Goal: Task Accomplishment & Management: Complete application form

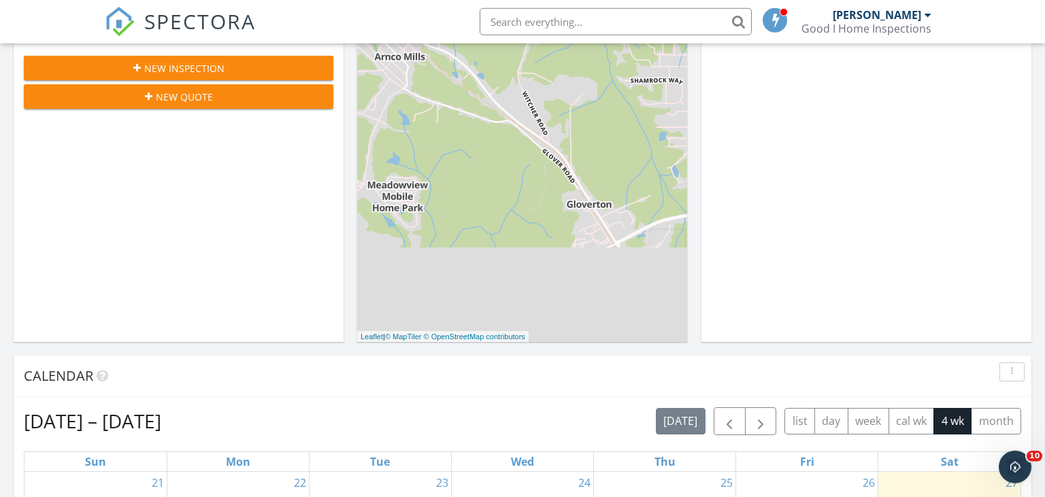
scroll to position [359, 0]
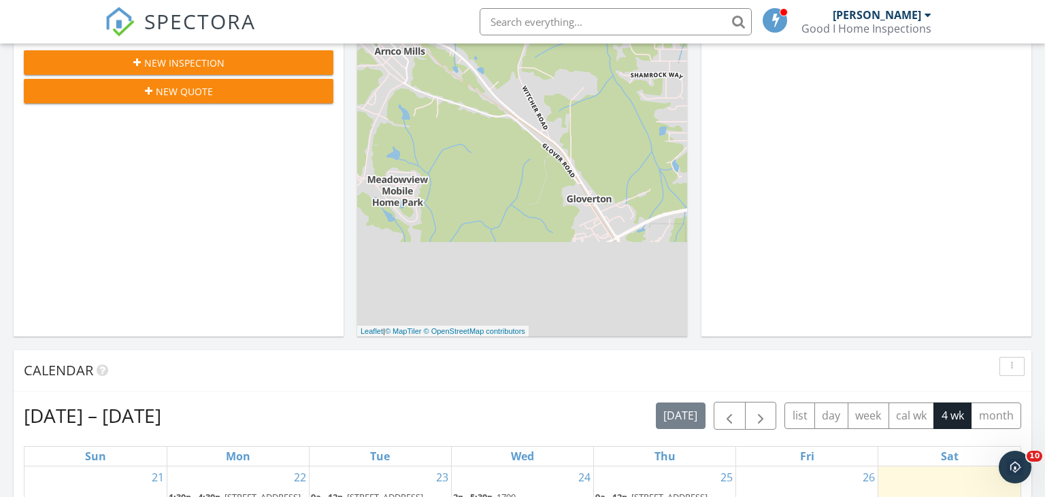
click at [207, 56] on span "New Inspection" at bounding box center [184, 63] width 80 height 14
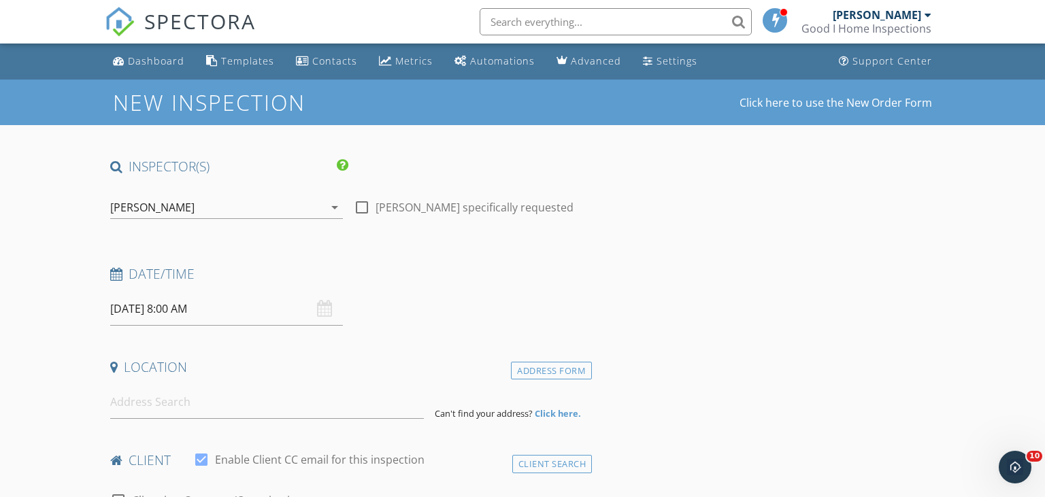
click at [361, 205] on div at bounding box center [361, 207] width 23 height 23
checkbox input "true"
click at [272, 318] on input "[DATE] 8:00 AM" at bounding box center [226, 309] width 233 height 33
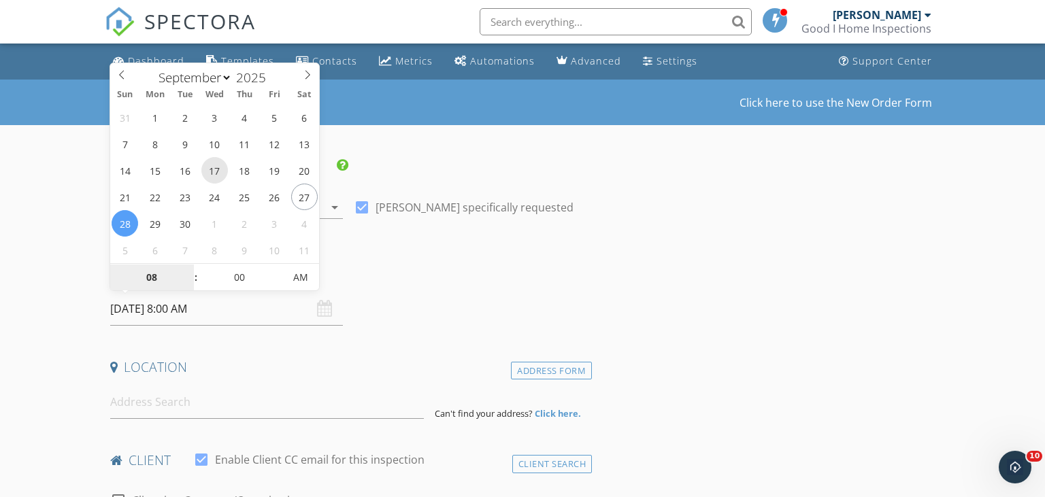
type input "[DATE] 8:00 AM"
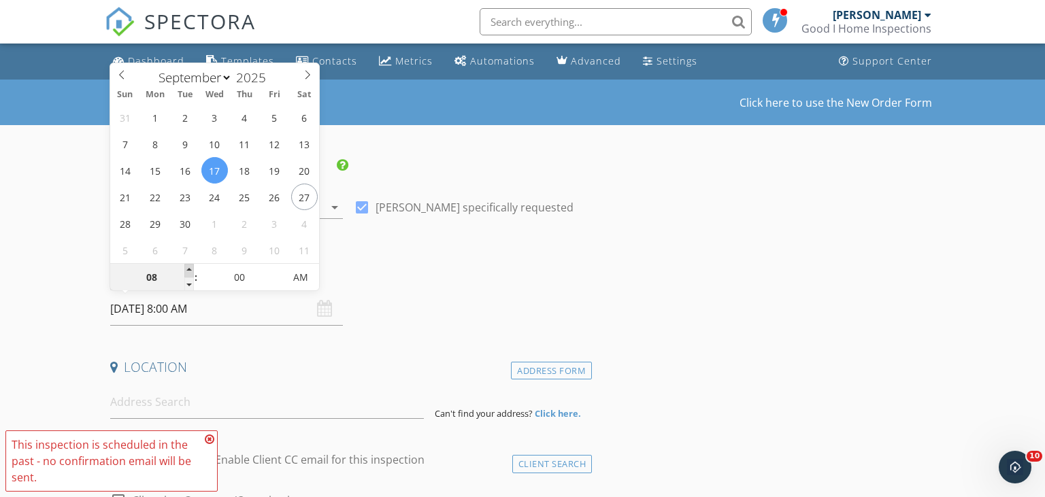
type input "09"
type input "[DATE] 9:00 AM"
click at [191, 270] on span at bounding box center [189, 271] width 10 height 14
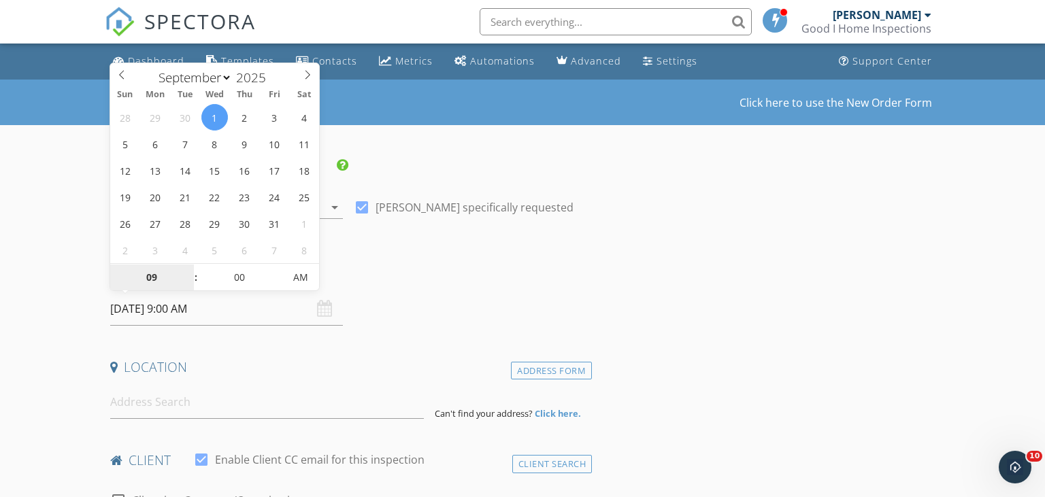
select select "9"
type input "[DATE] 9:00 AM"
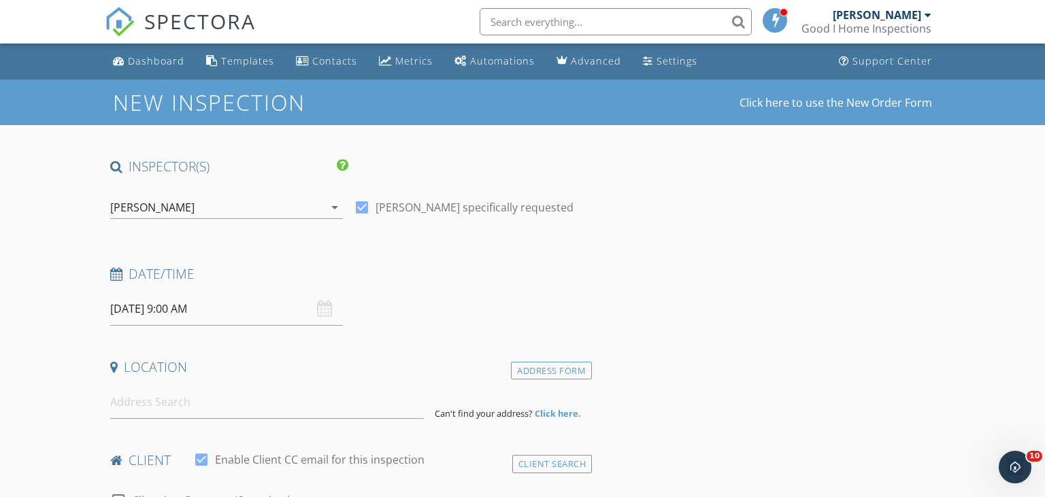
click at [387, 268] on h4 "Date/Time" at bounding box center [348, 274] width 477 height 18
click at [174, 400] on input at bounding box center [267, 402] width 314 height 33
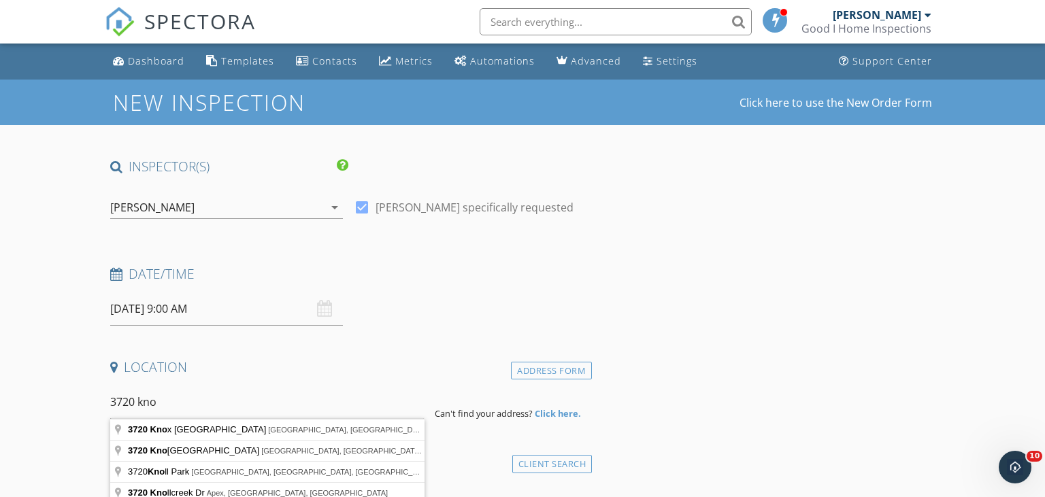
type input "[STREET_ADDRESS][PERSON_NAME]"
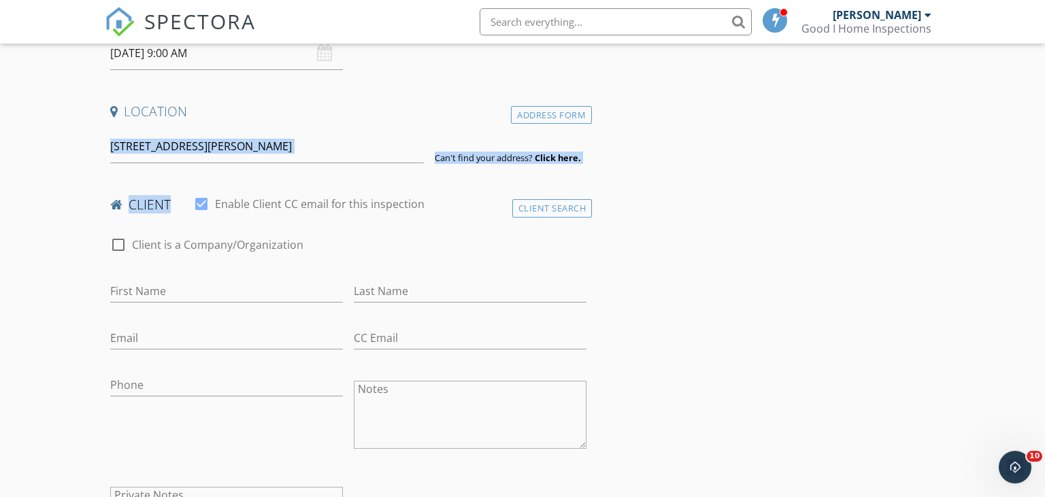
scroll to position [287, 0]
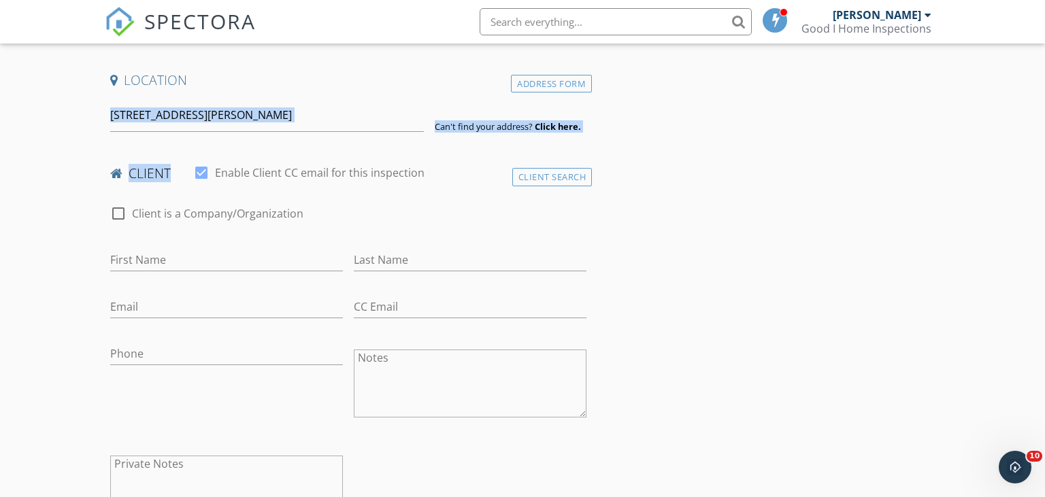
click at [179, 244] on div "First Name" at bounding box center [226, 263] width 233 height 44
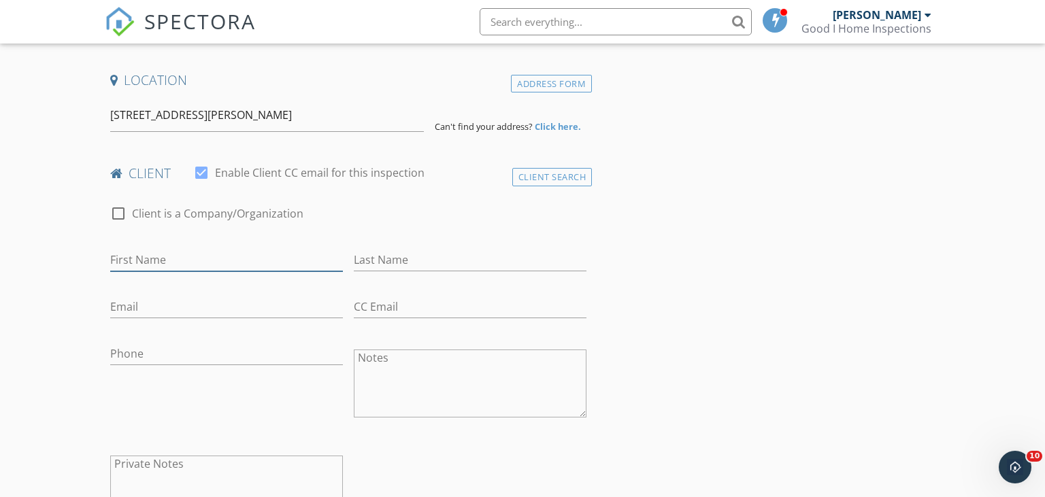
click at [188, 257] on input "First Name" at bounding box center [226, 260] width 233 height 22
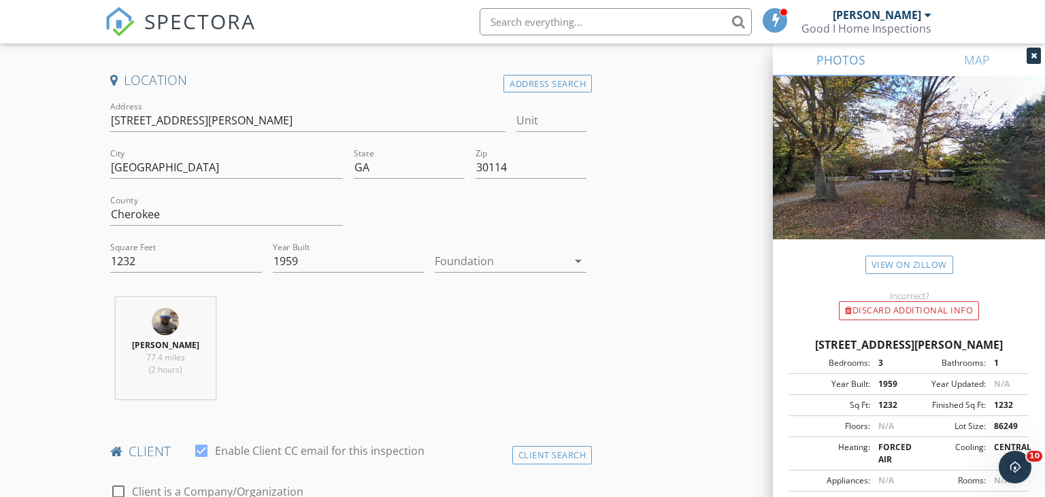
click at [471, 270] on div at bounding box center [501, 261] width 133 height 22
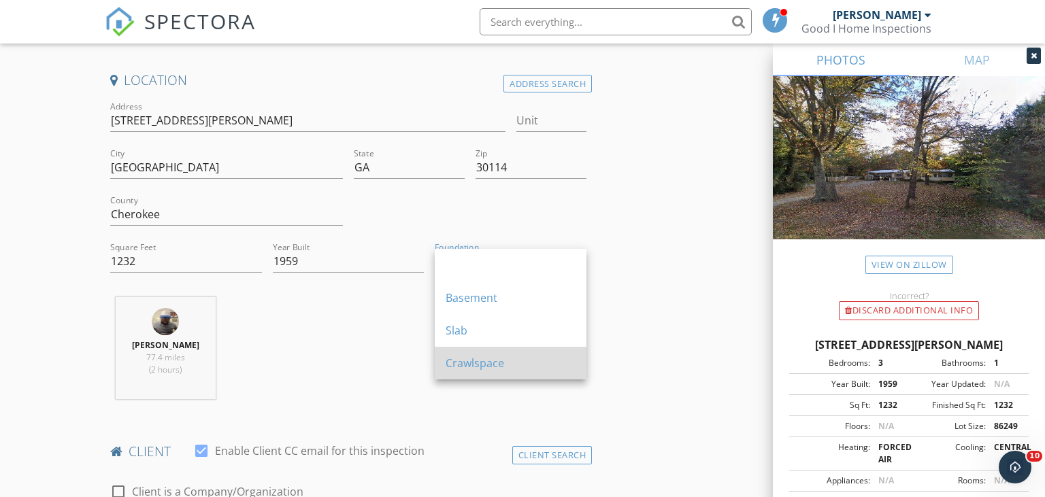
click at [462, 361] on div "Crawlspace" at bounding box center [511, 363] width 130 height 16
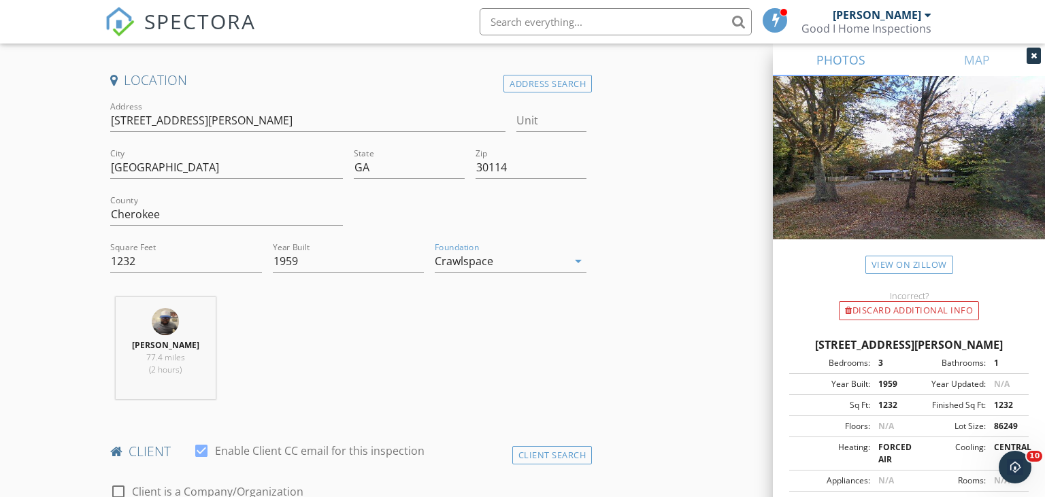
click at [350, 350] on div "[PERSON_NAME] 77.4 miles (2 hours)" at bounding box center [349, 353] width 488 height 113
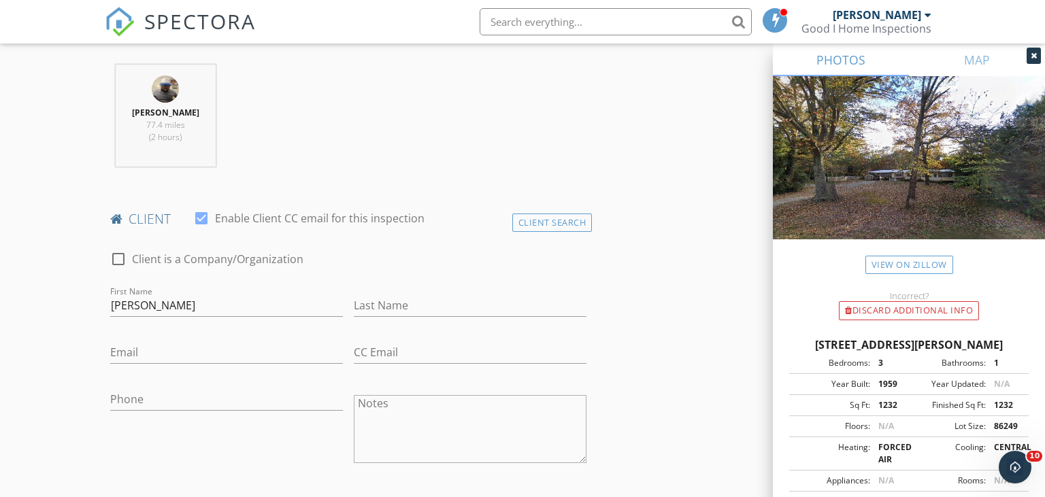
scroll to position [574, 0]
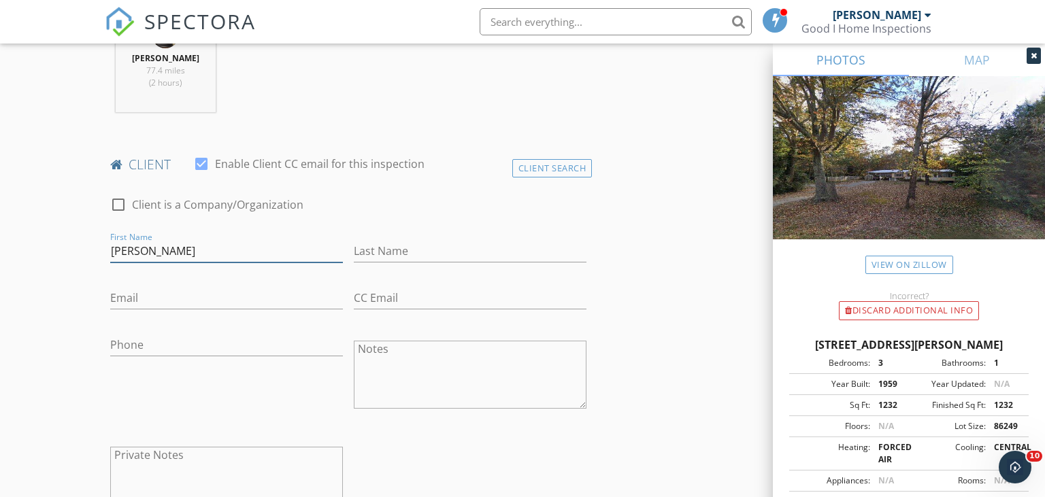
click at [279, 246] on input "[PERSON_NAME]" at bounding box center [226, 251] width 233 height 22
type input "[PERSON_NAME] & [PERSON_NAME]"
click at [208, 255] on input "[PERSON_NAME] & [PERSON_NAME]" at bounding box center [226, 251] width 233 height 22
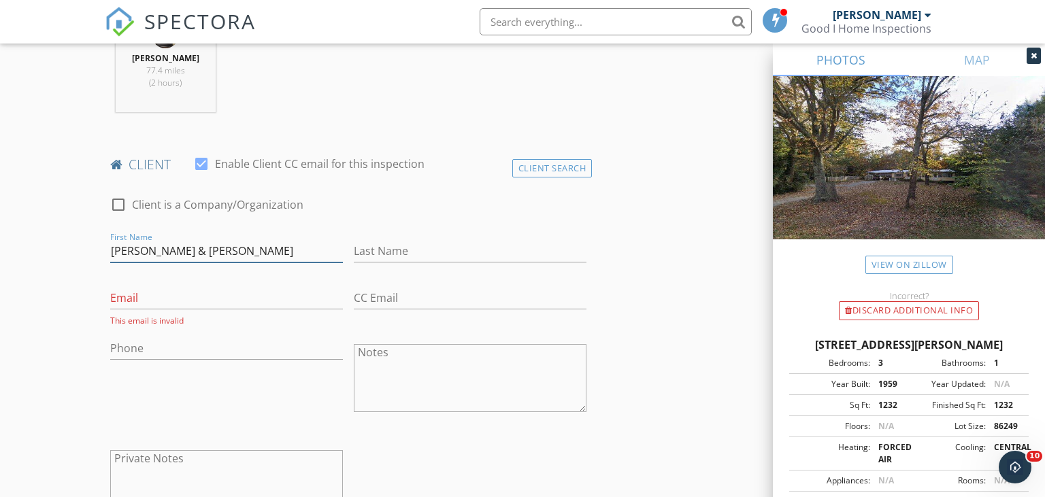
click at [207, 252] on input "[PERSON_NAME] & [PERSON_NAME]" at bounding box center [226, 251] width 233 height 22
drag, startPoint x: 193, startPoint y: 246, endPoint x: 275, endPoint y: 253, distance: 82.6
click at [275, 253] on input "[PERSON_NAME] & [PERSON_NAME]" at bounding box center [226, 251] width 233 height 22
click at [136, 294] on input "Email" at bounding box center [226, 298] width 233 height 22
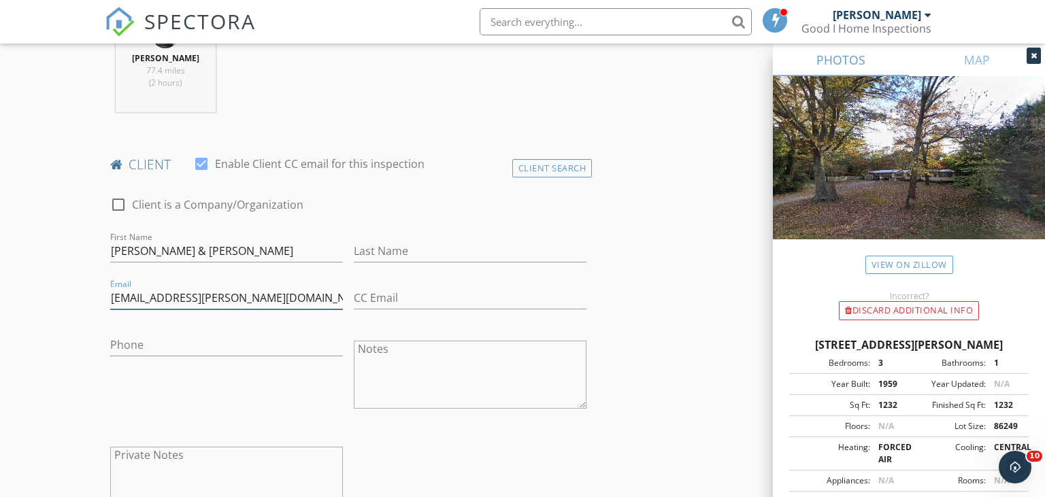
type input "[EMAIL_ADDRESS][PERSON_NAME][DOMAIN_NAME]"
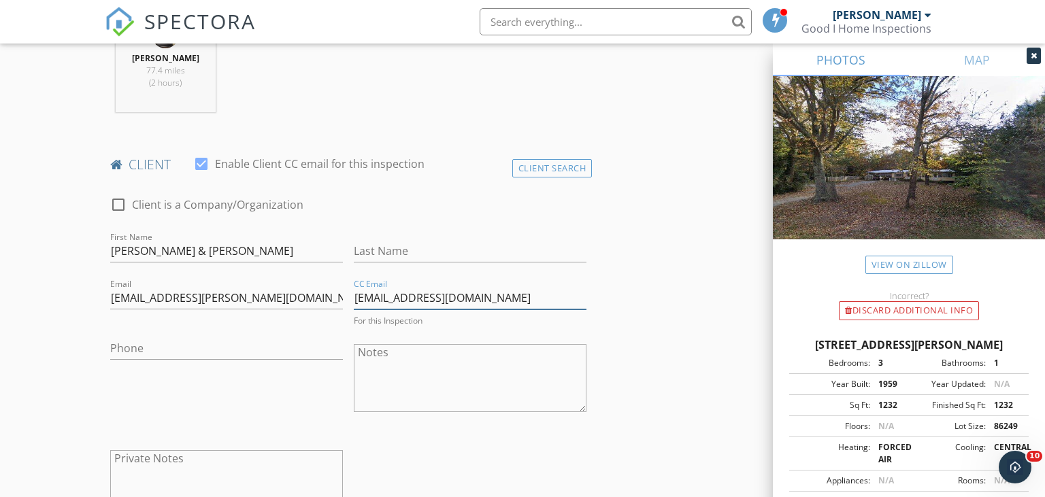
type input "[EMAIL_ADDRESS][DOMAIN_NAME]"
type input "[PHONE_NUMBER]"
click at [245, 395] on div "Phone [PHONE_NUMBER]" at bounding box center [227, 376] width 244 height 106
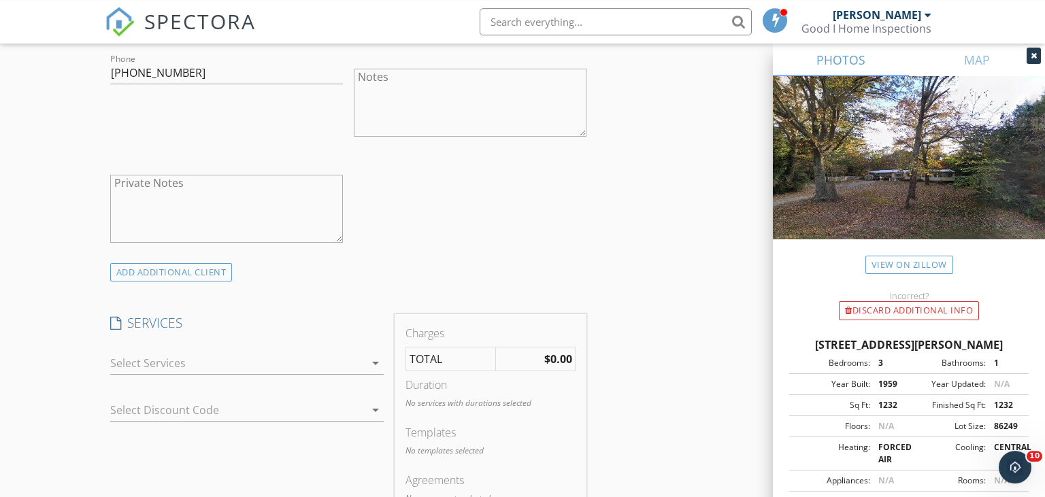
scroll to position [862, 0]
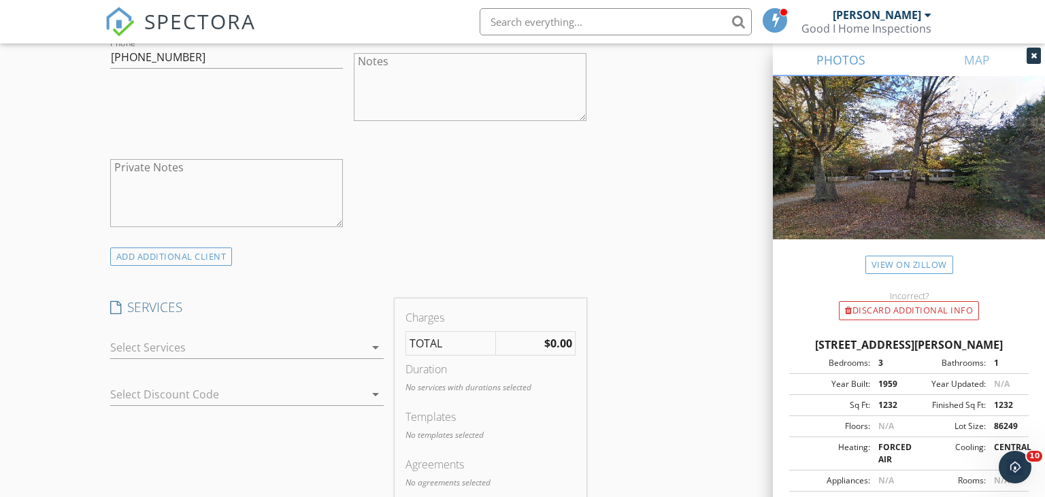
click at [238, 350] on div at bounding box center [237, 348] width 255 height 22
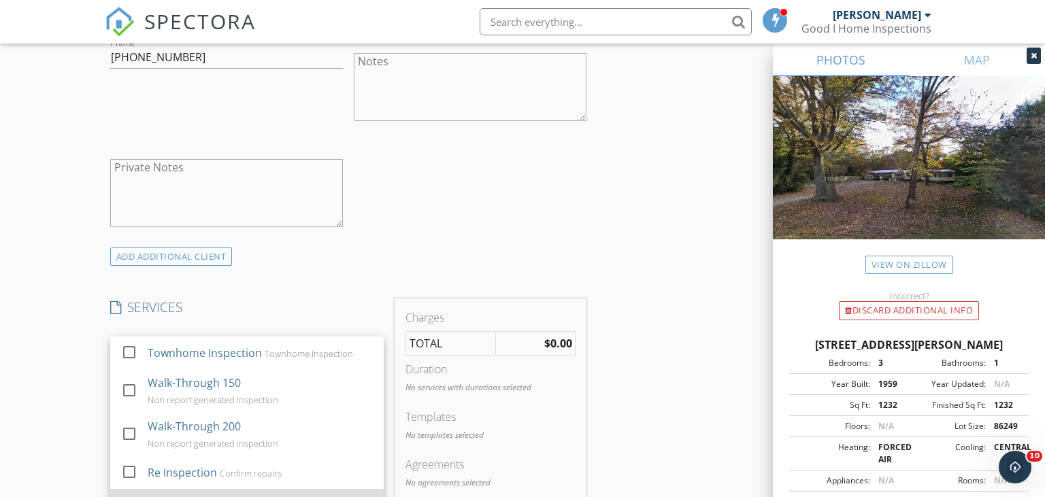
click at [197, 497] on div "Residential Inspection" at bounding box center [203, 505] width 113 height 16
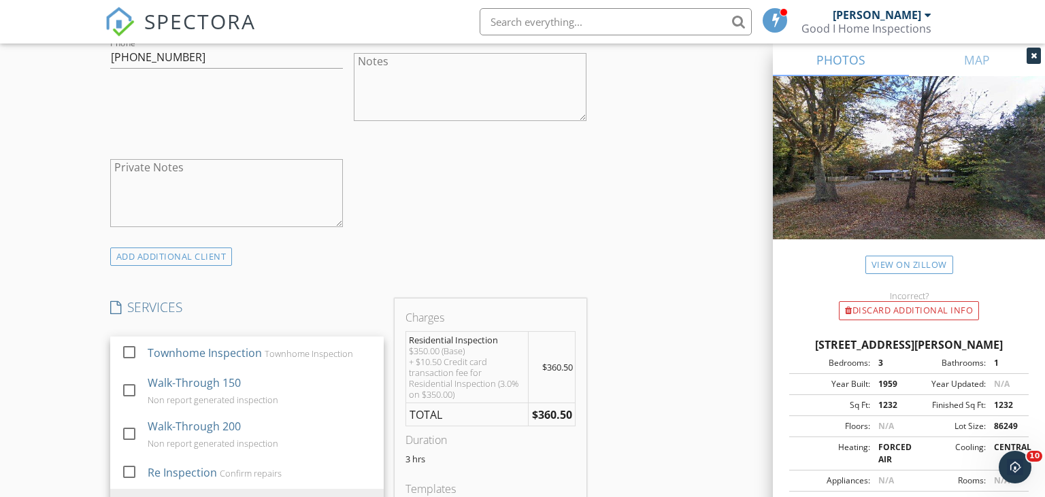
click at [64, 363] on div "New Inspection Click here to use the New Order Form INSPECTOR(S) check_box [PER…" at bounding box center [522, 468] width 1045 height 2502
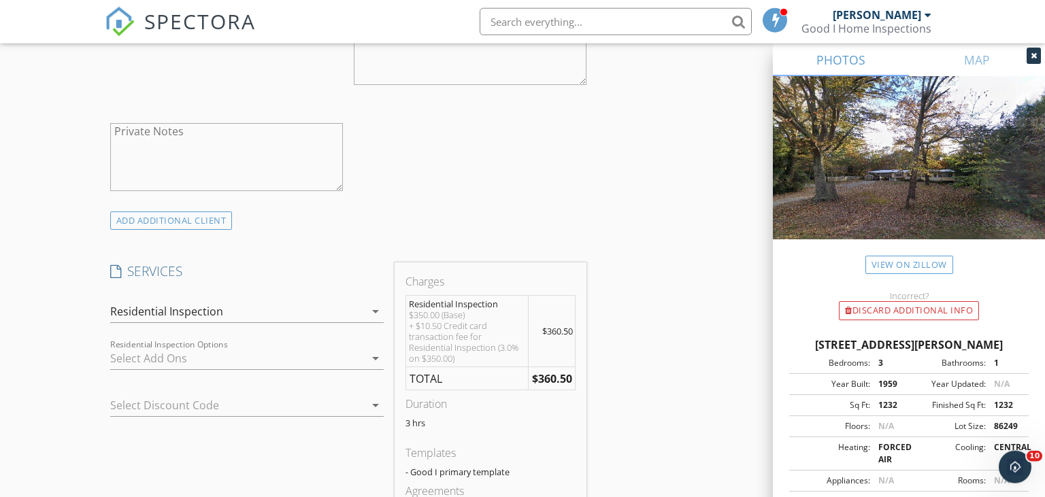
scroll to position [934, 0]
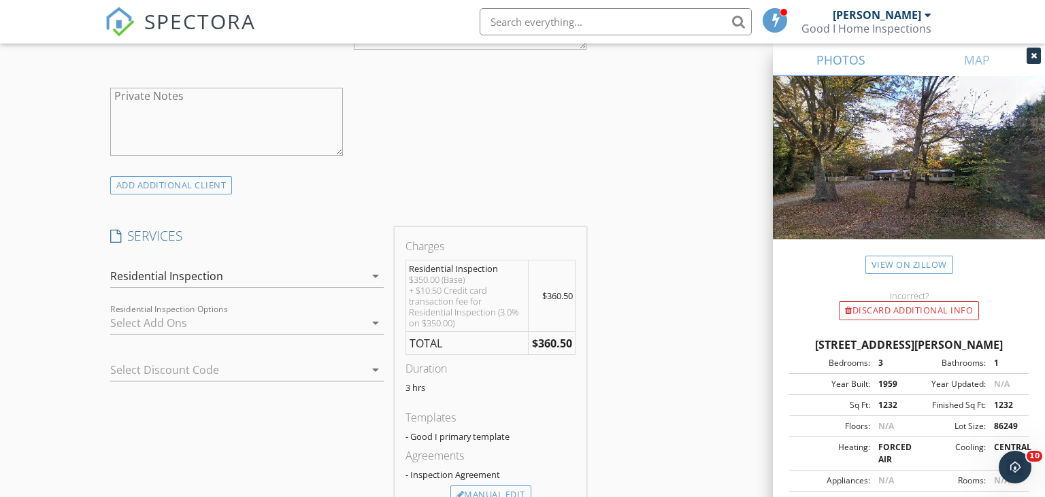
click at [344, 326] on div at bounding box center [237, 323] width 255 height 22
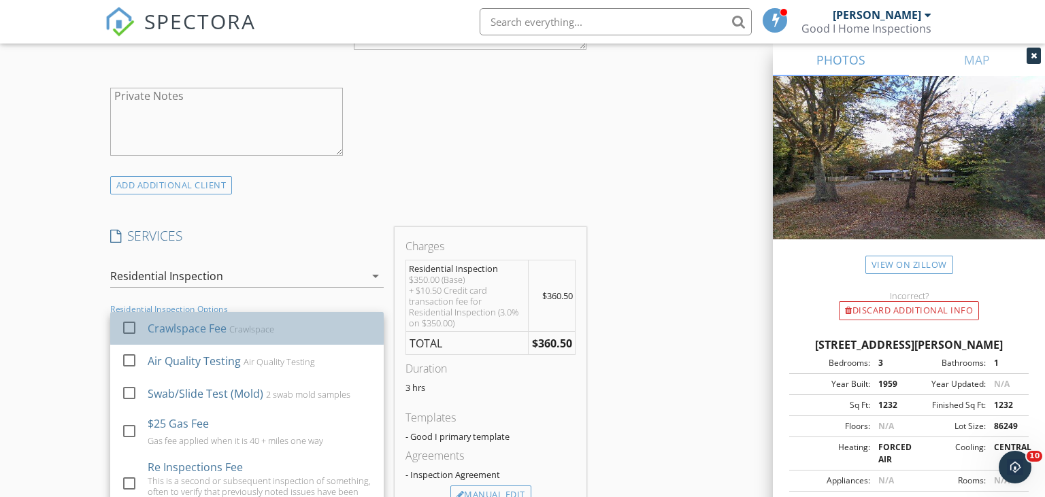
click at [191, 329] on div "Crawlspace Fee" at bounding box center [186, 329] width 79 height 16
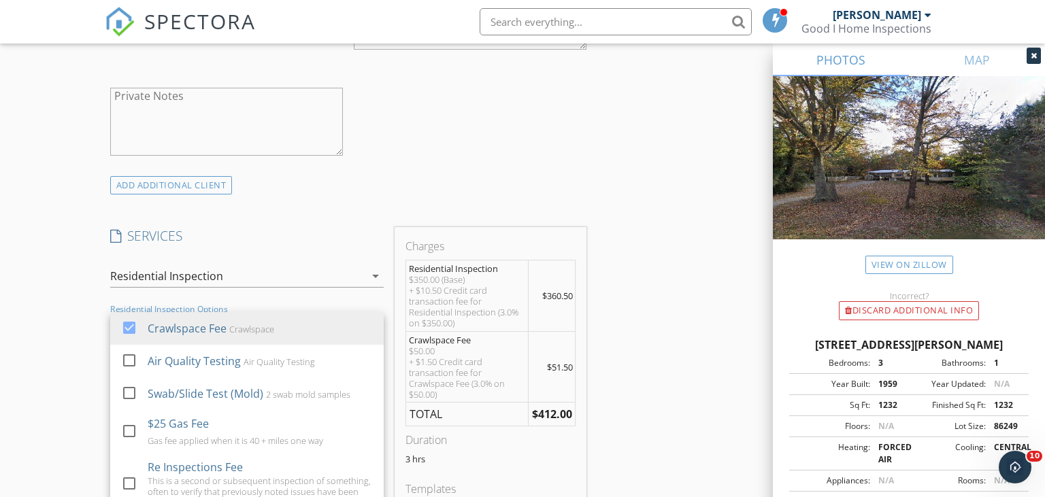
click at [70, 310] on div "New Inspection Click here to use the New Order Form INSPECTOR(S) check_box [PER…" at bounding box center [522, 432] width 1045 height 2573
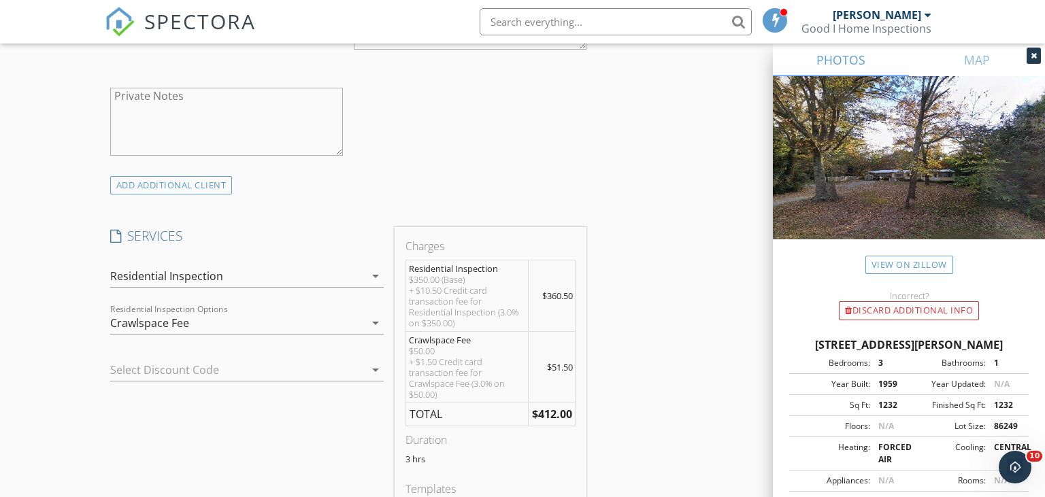
click at [206, 369] on div at bounding box center [227, 370] width 235 height 22
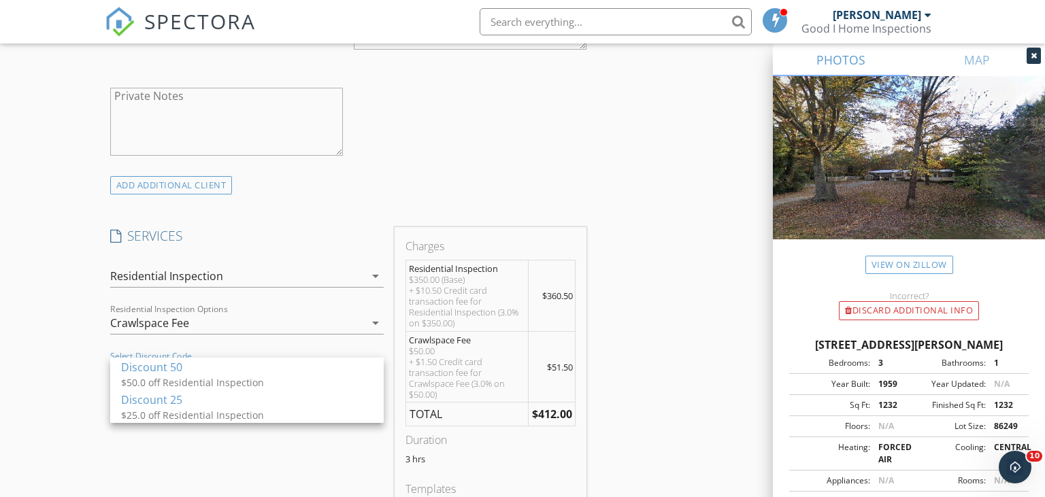
click at [42, 340] on div "New Inspection Click here to use the New Order Form INSPECTOR(S) check_box [PER…" at bounding box center [522, 432] width 1045 height 2573
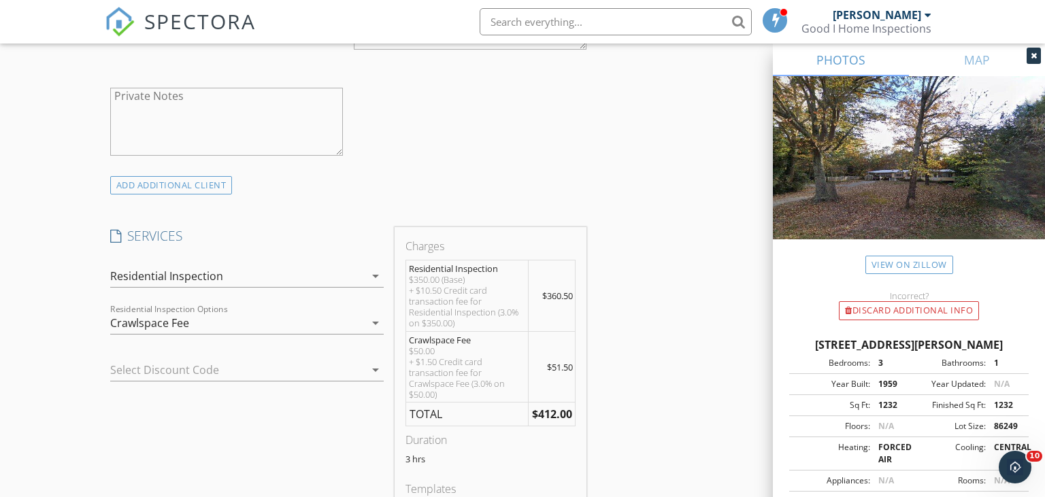
click at [250, 326] on div "Crawlspace Fee" at bounding box center [237, 323] width 255 height 22
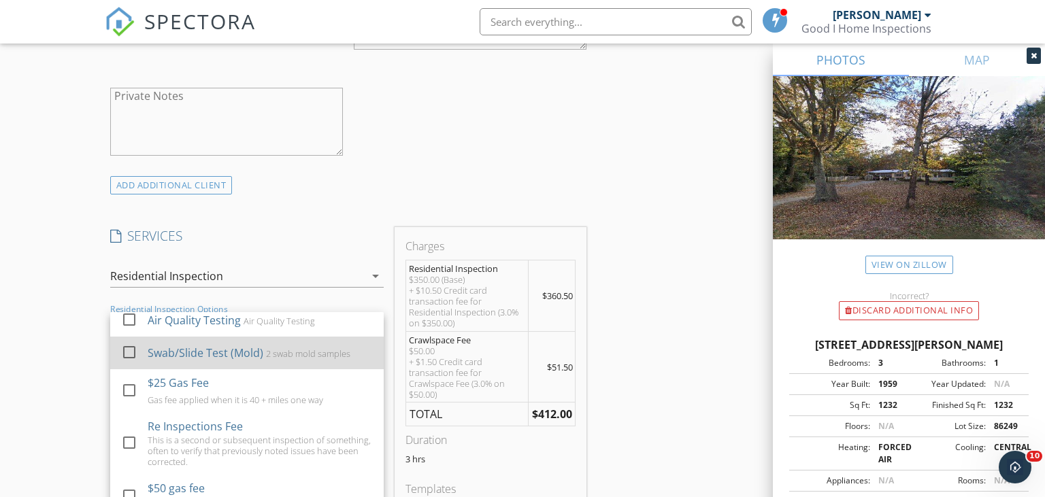
scroll to position [76, 0]
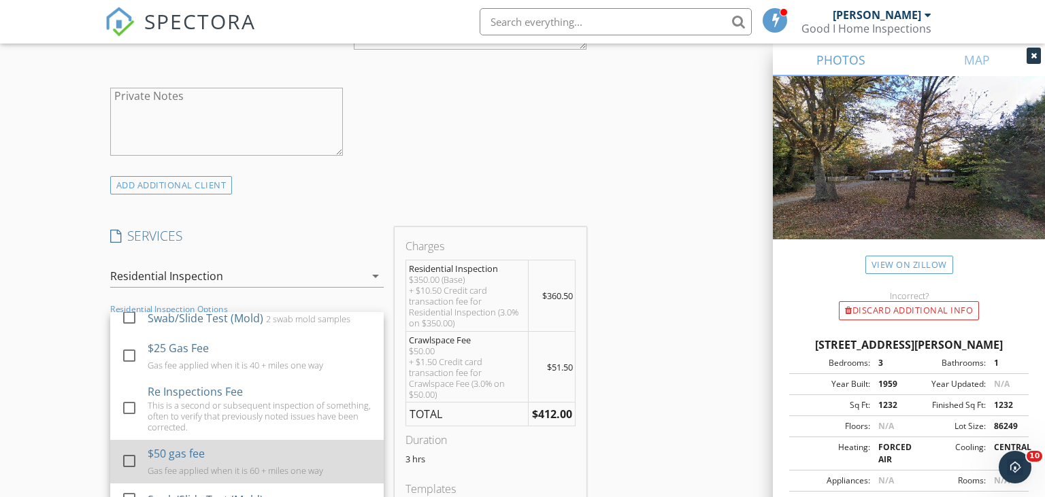
click at [235, 460] on div "$50 gas fee Gas fee applied when it is 60 + miles one way" at bounding box center [259, 462] width 225 height 44
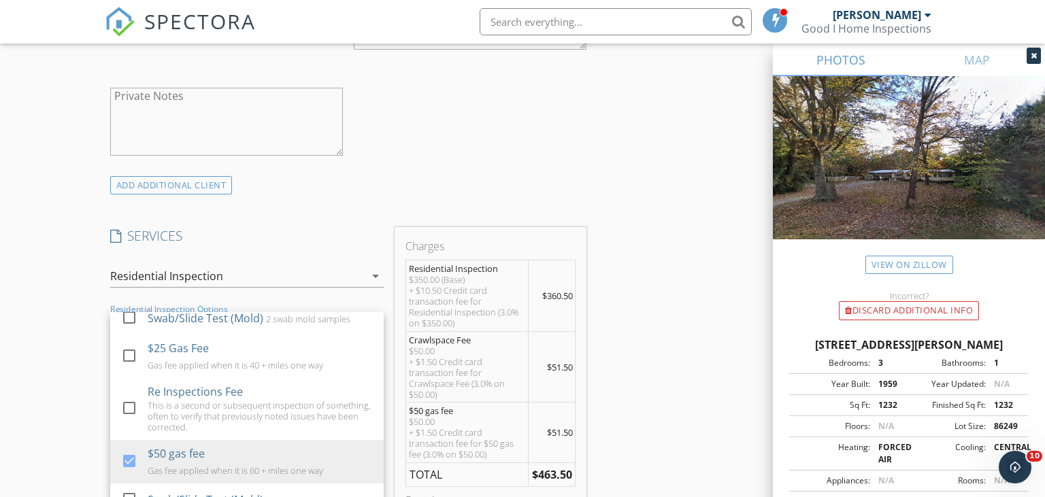
click at [69, 336] on div "New Inspection Click here to use the New Order Form INSPECTOR(S) check_box [PER…" at bounding box center [522, 463] width 1045 height 2634
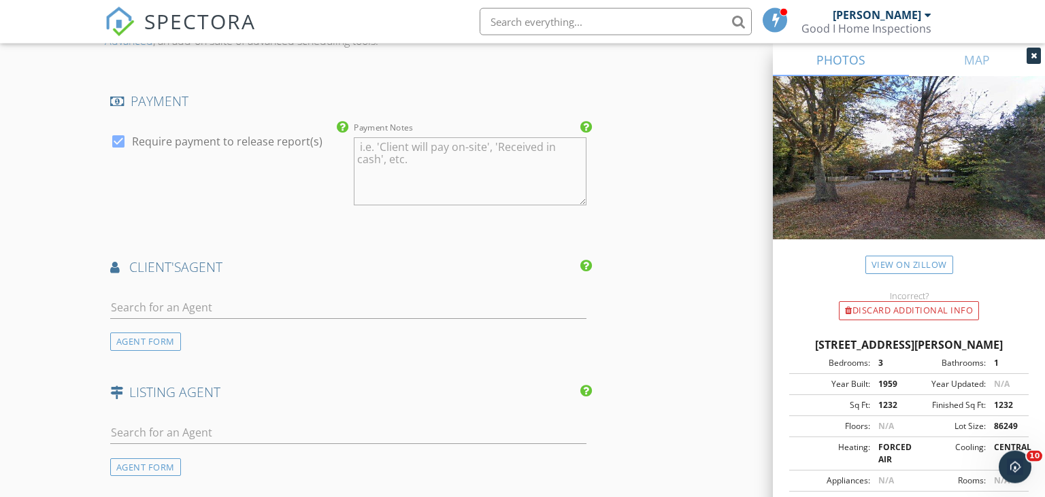
scroll to position [1652, 0]
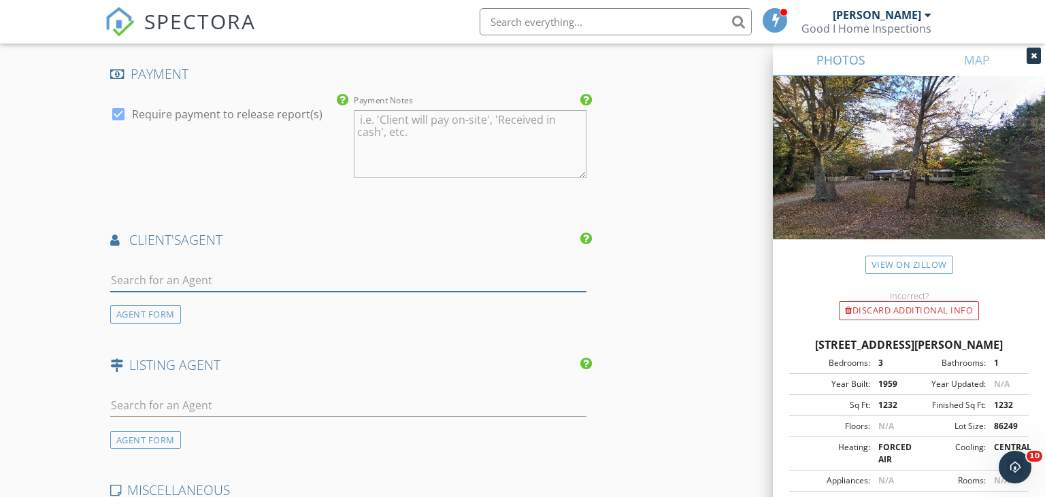
click at [204, 269] on input "text" at bounding box center [348, 280] width 477 height 22
type input "[PERSON_NAME]"
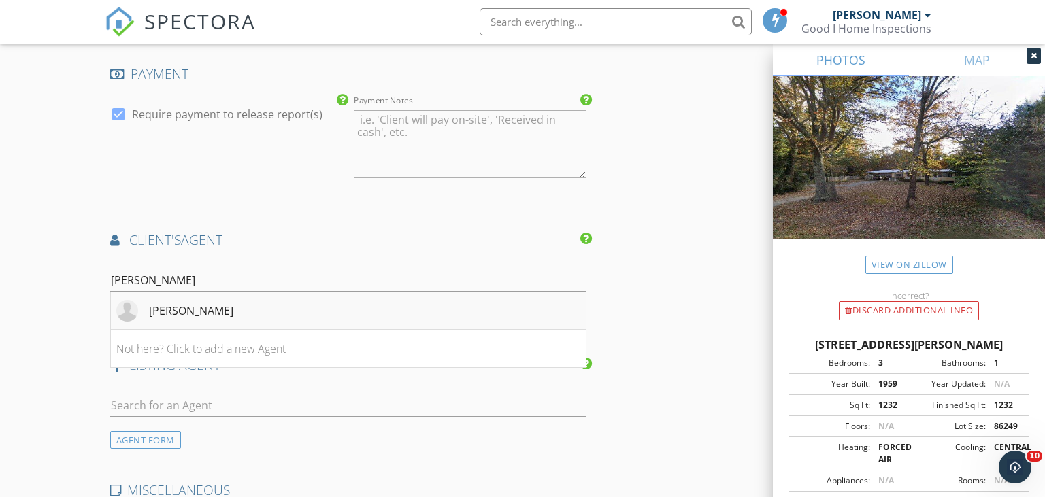
click at [178, 303] on div "[PERSON_NAME]" at bounding box center [191, 311] width 84 height 16
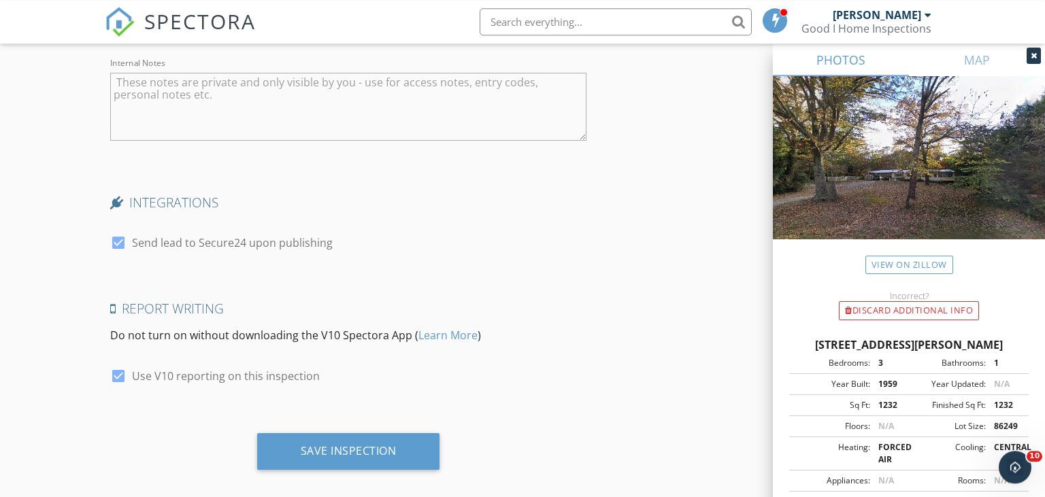
scroll to position [2510, 0]
click at [124, 231] on div at bounding box center [118, 242] width 23 height 23
checkbox input "false"
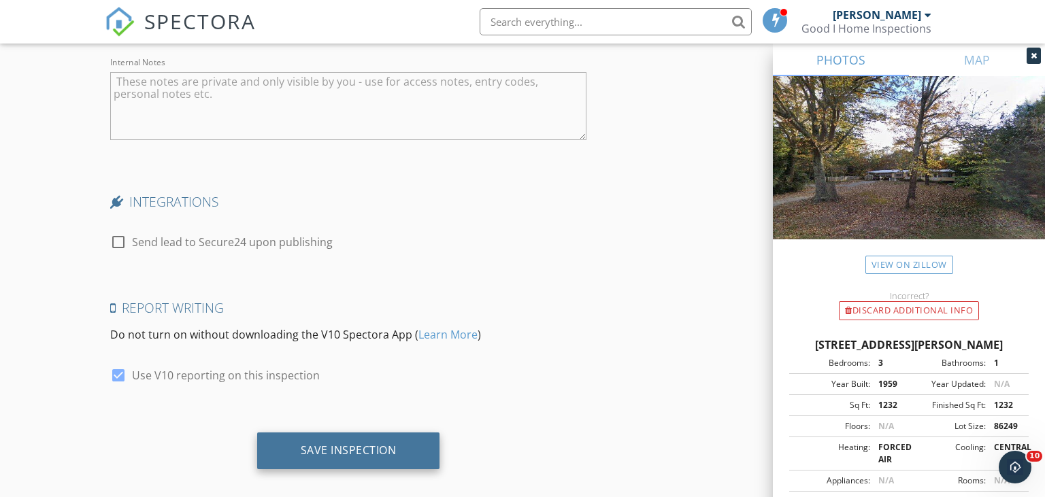
click at [328, 444] on div "Save Inspection" at bounding box center [349, 451] width 96 height 14
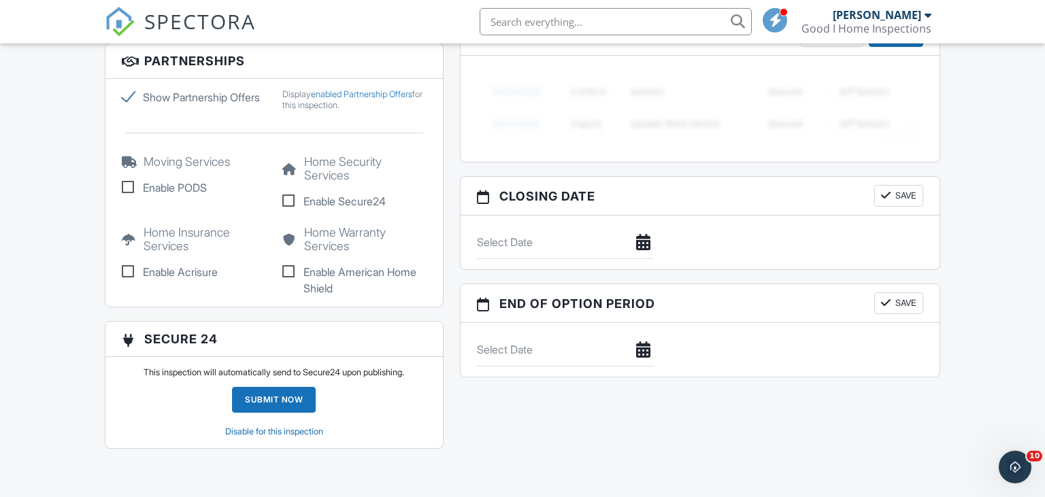
scroll to position [1293, 0]
